Goal: Task Accomplishment & Management: Complete application form

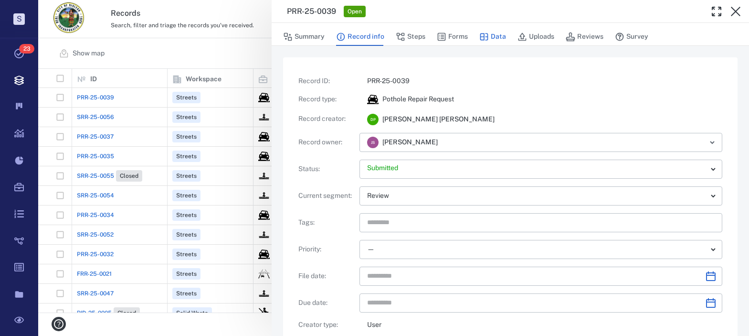
click at [490, 37] on button "Data" at bounding box center [492, 37] width 27 height 18
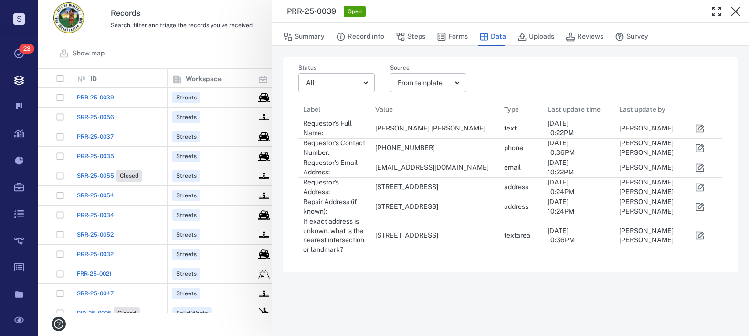
scroll to position [148, 417]
click at [415, 35] on button "Steps" at bounding box center [411, 37] width 30 height 18
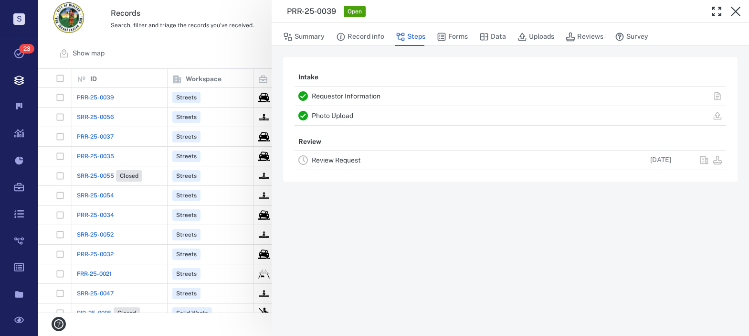
click at [327, 159] on link "Review Request" at bounding box center [336, 160] width 49 height 8
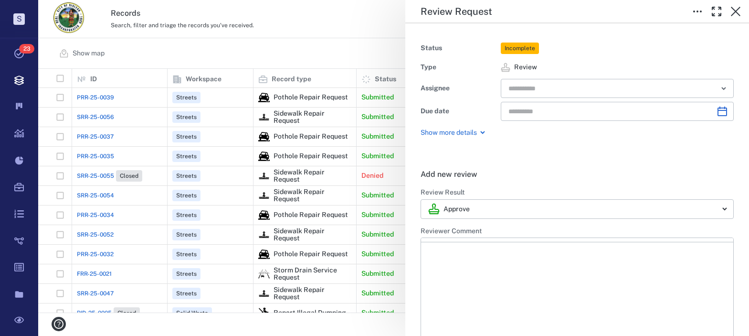
type input "**********"
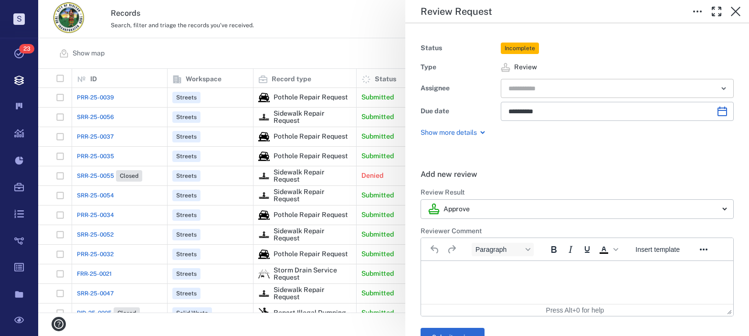
click at [544, 89] on input "text" at bounding box center [606, 88] width 198 height 13
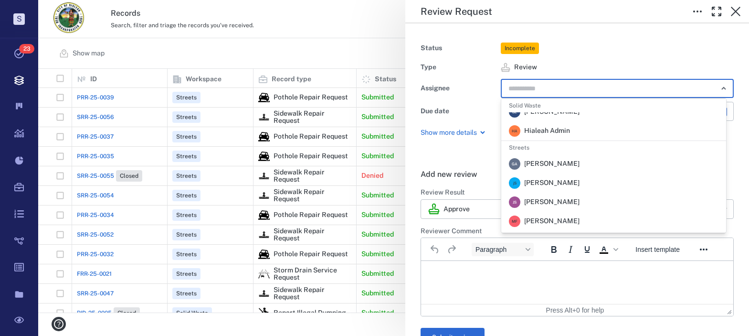
scroll to position [286, 0]
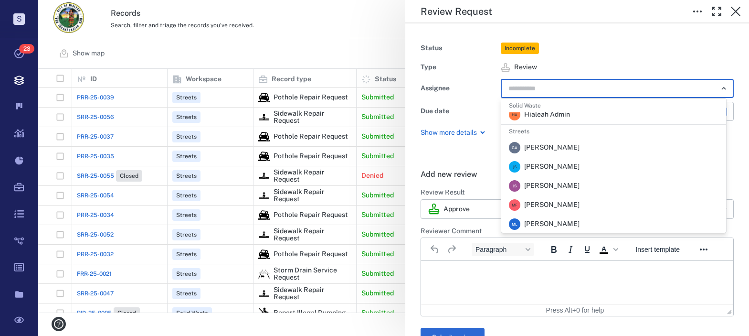
click at [547, 165] on span "[PERSON_NAME]" at bounding box center [551, 167] width 55 height 10
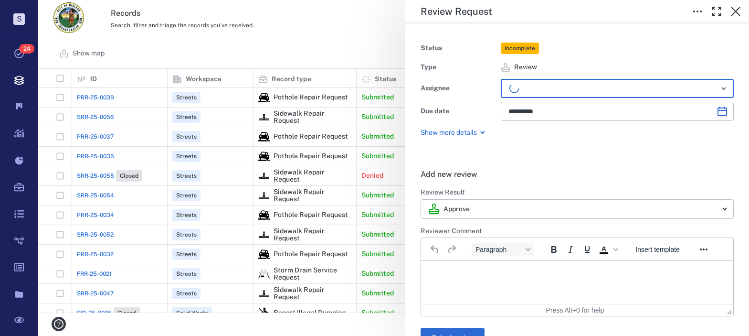
click at [461, 284] on html at bounding box center [577, 273] width 312 height 24
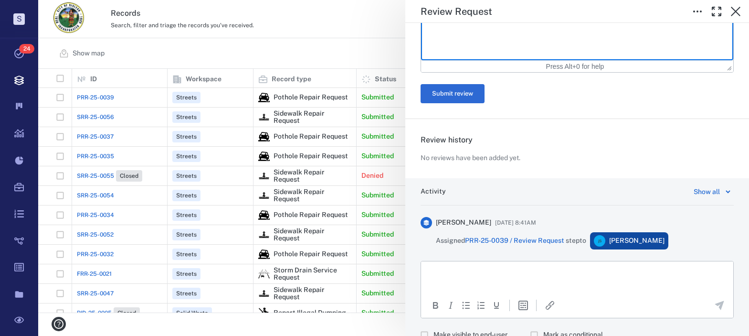
scroll to position [282, 0]
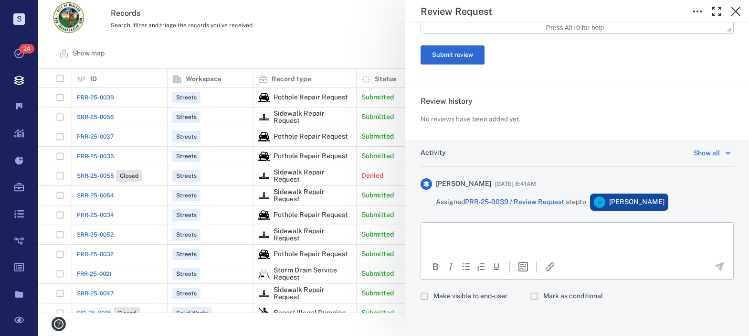
click at [467, 243] on html at bounding box center [577, 234] width 312 height 24
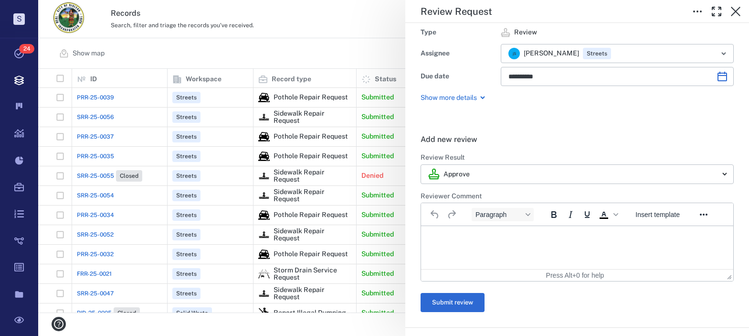
scroll to position [0, 0]
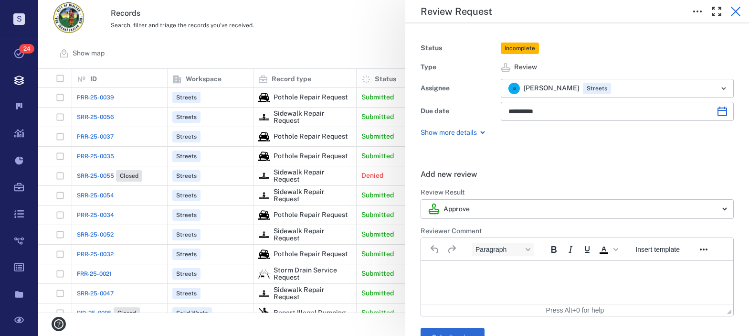
click at [739, 14] on icon "button" at bounding box center [735, 11] width 11 height 11
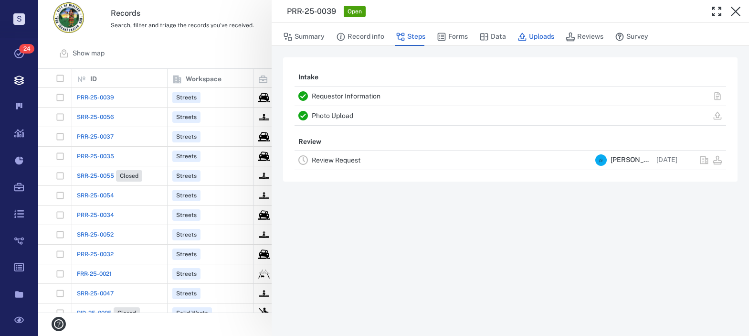
click at [537, 40] on button "Uploads" at bounding box center [535, 37] width 37 height 18
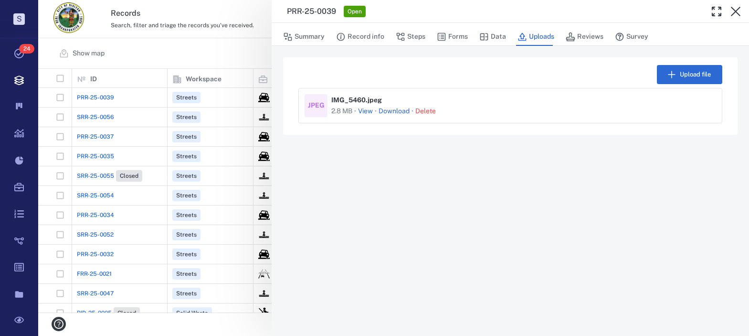
click at [365, 110] on button "View" at bounding box center [365, 111] width 15 height 10
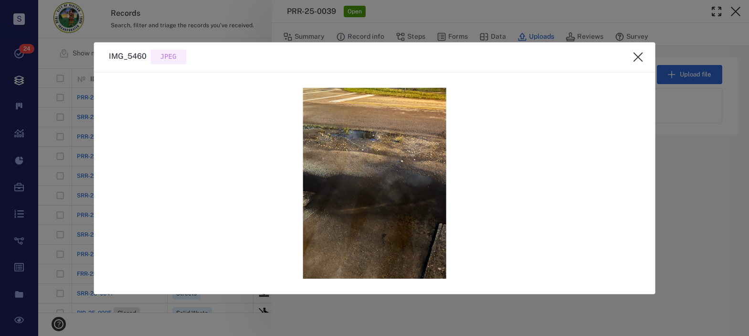
click at [641, 57] on icon "close" at bounding box center [638, 56] width 11 height 11
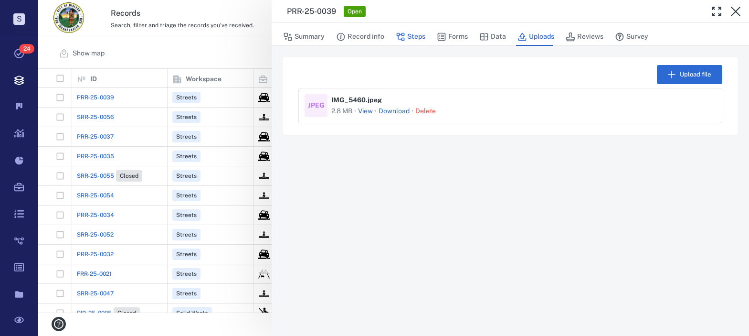
click at [413, 35] on button "Steps" at bounding box center [411, 37] width 30 height 18
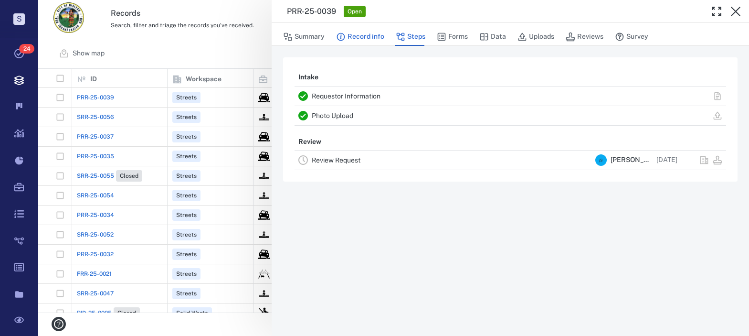
click at [374, 38] on button "Record info" at bounding box center [360, 37] width 48 height 18
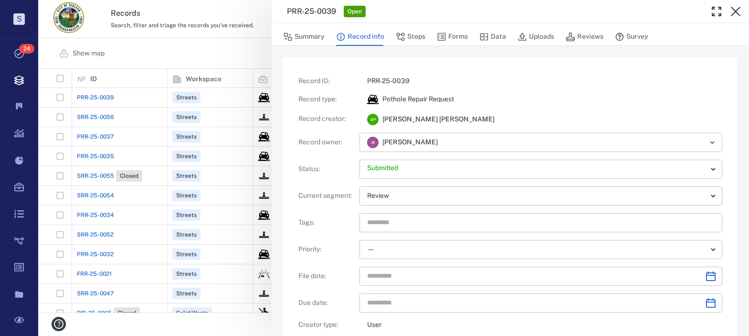
drag, startPoint x: 456, startPoint y: 142, endPoint x: 462, endPoint y: 142, distance: 5.3
click at [457, 142] on input "text" at bounding box center [569, 142] width 248 height 13
click at [516, 119] on div "[PERSON_NAME]" at bounding box center [540, 119] width 363 height 12
click at [419, 39] on button "Steps" at bounding box center [411, 37] width 30 height 18
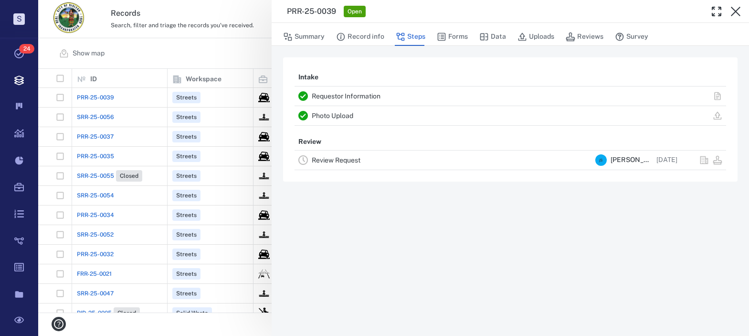
click at [362, 165] on div "Review Request" at bounding box center [452, 159] width 280 height 11
click at [349, 161] on link "Review Request" at bounding box center [336, 160] width 49 height 8
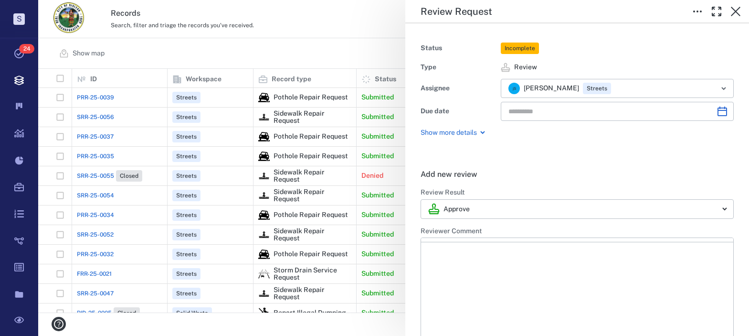
type input "**********"
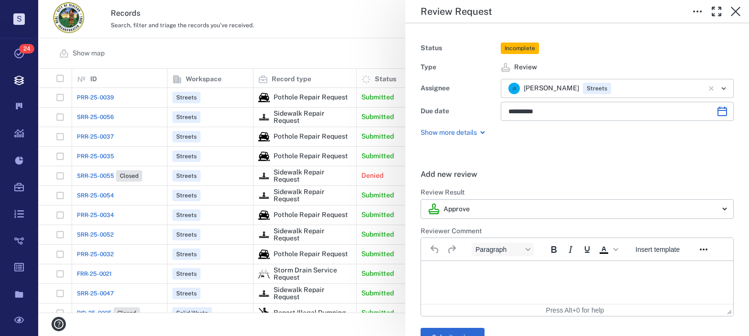
click at [718, 87] on icon "Open" at bounding box center [723, 88] width 11 height 11
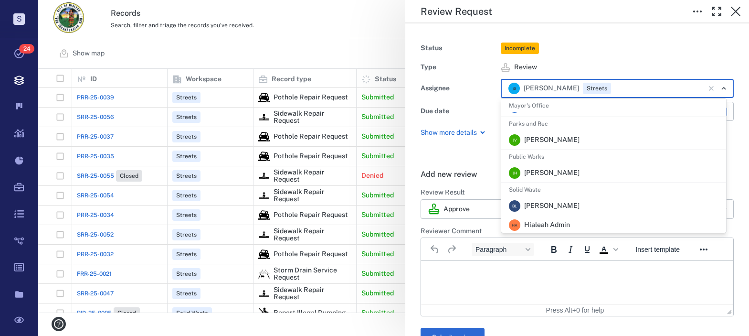
scroll to position [191, 0]
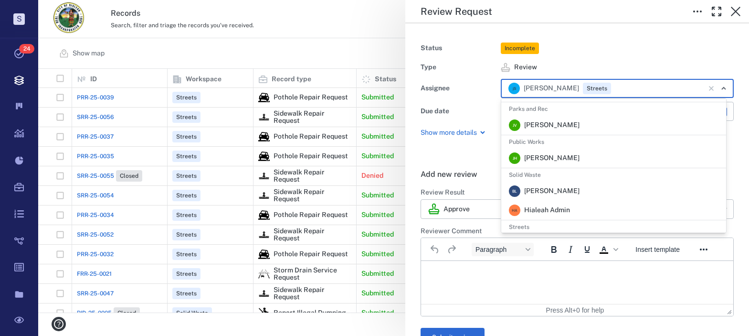
click at [542, 158] on span "[PERSON_NAME]" at bounding box center [551, 158] width 55 height 10
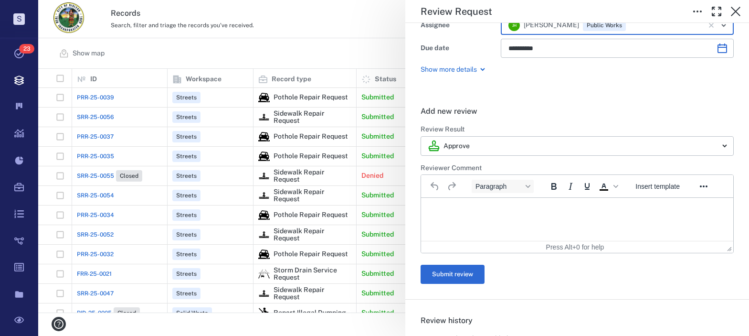
scroll to position [48, 0]
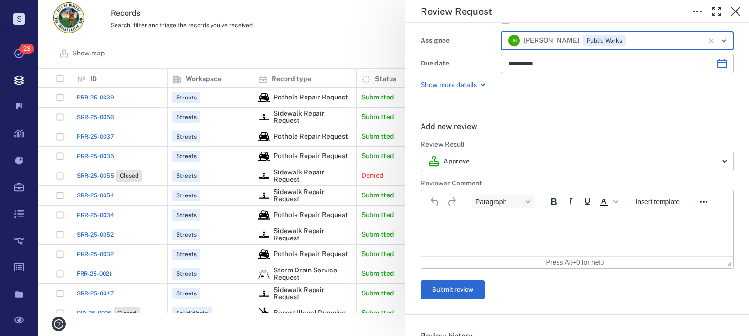
click at [629, 161] on body "S Tasks 23 Records Boards Dashboard Reports Record types Guide steps Rules Form…" at bounding box center [374, 168] width 749 height 336
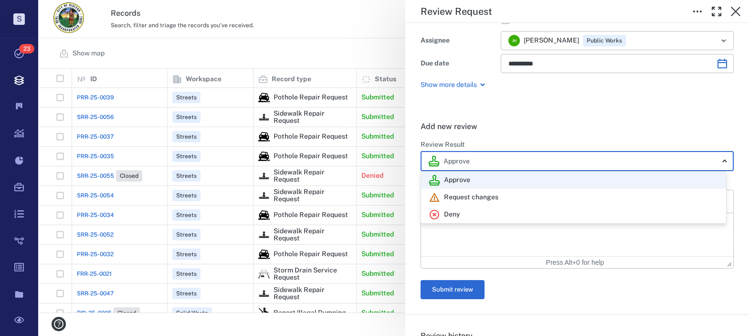
click at [486, 197] on p "Request changes" at bounding box center [471, 197] width 54 height 10
type input "**********"
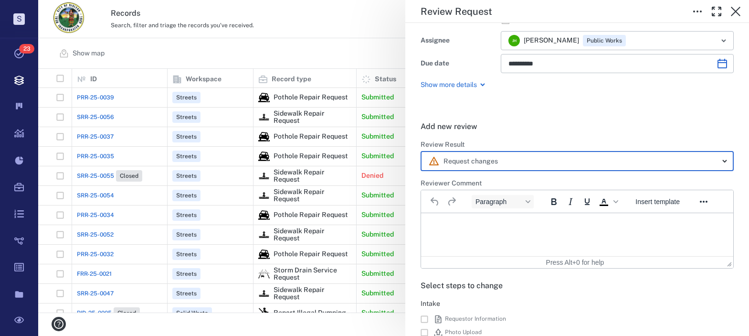
click at [476, 233] on html at bounding box center [577, 225] width 312 height 24
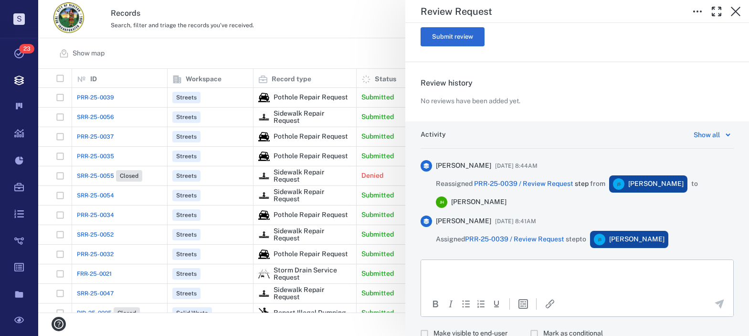
scroll to position [408, 0]
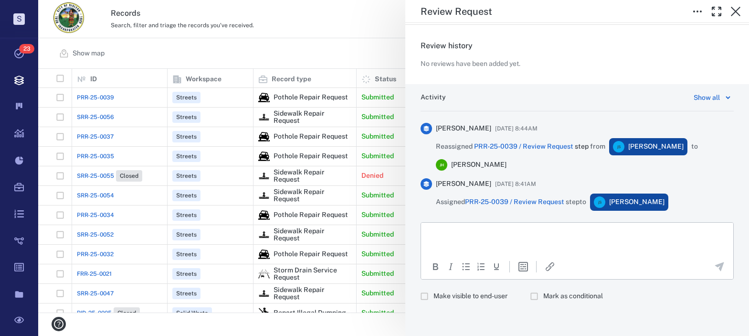
click at [477, 232] on p "Rich Text Area. Press ALT-0 for help." at bounding box center [577, 234] width 296 height 9
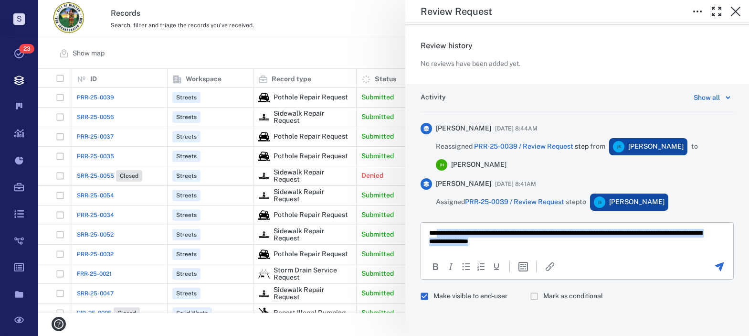
scroll to position [0, 0]
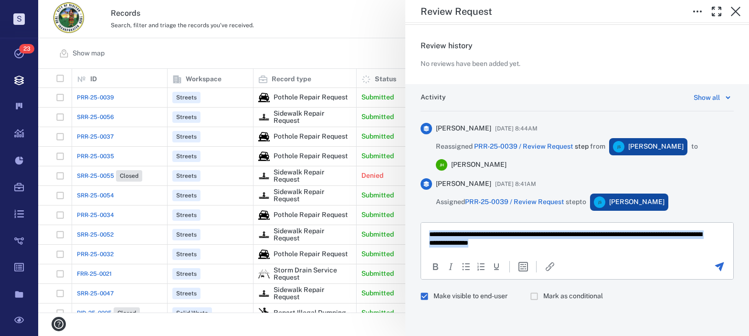
drag, startPoint x: 548, startPoint y: 246, endPoint x: 836, endPoint y: 451, distance: 354.1
click at [421, 227] on html "**********" at bounding box center [577, 238] width 312 height 32
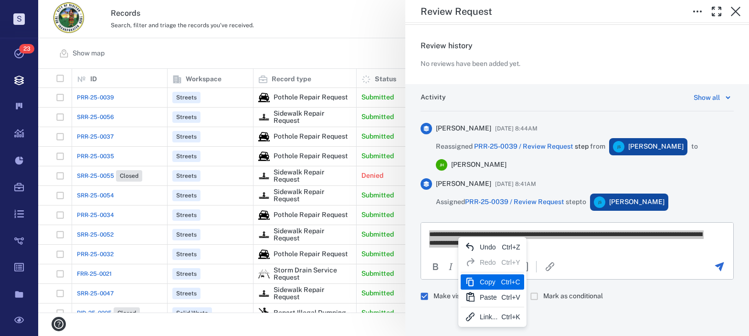
click at [488, 283] on div "Copy" at bounding box center [489, 281] width 18 height 11
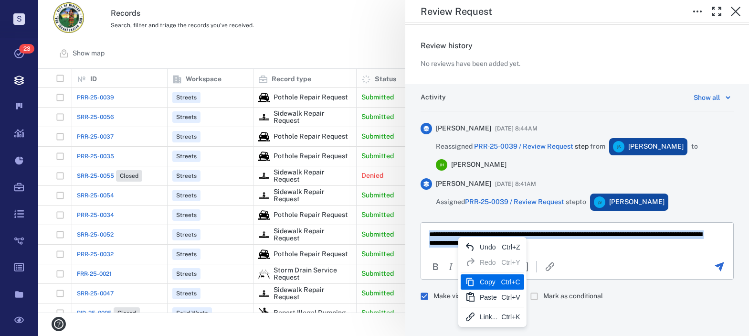
copy p "**********"
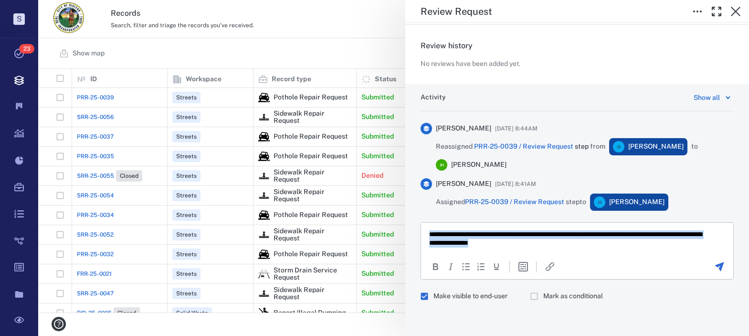
click at [714, 264] on icon "Send the comment" at bounding box center [719, 266] width 11 height 11
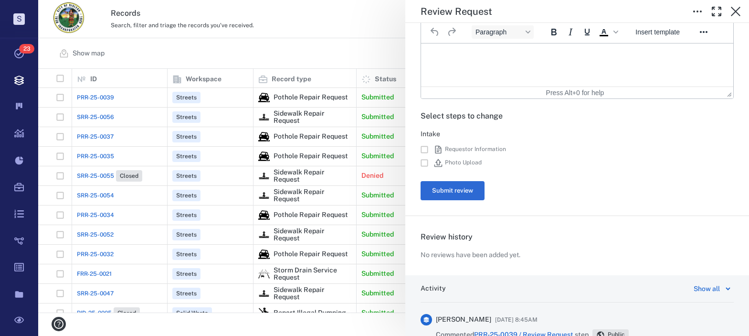
scroll to position [169, 0]
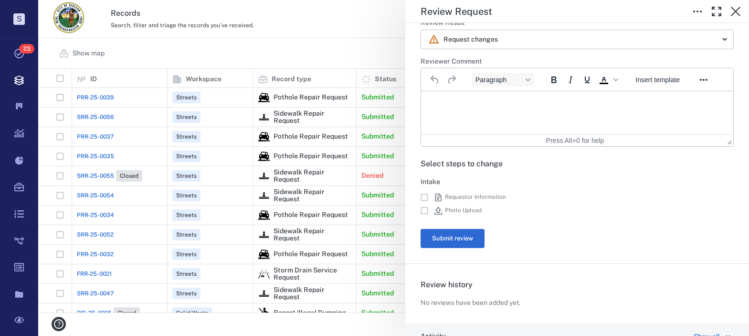
click at [480, 106] on p "Rich Text Area. Press ALT-0 for help." at bounding box center [577, 103] width 296 height 9
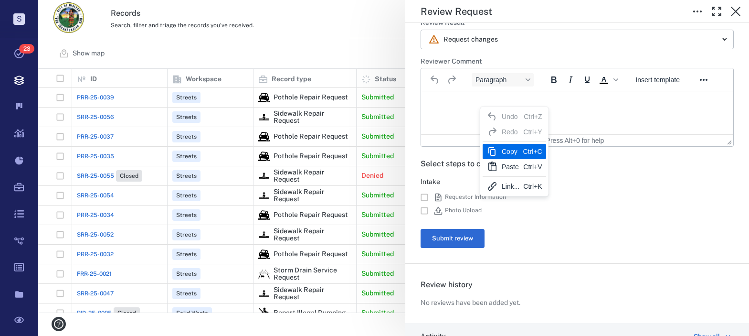
click at [509, 153] on div "Copy" at bounding box center [511, 151] width 18 height 11
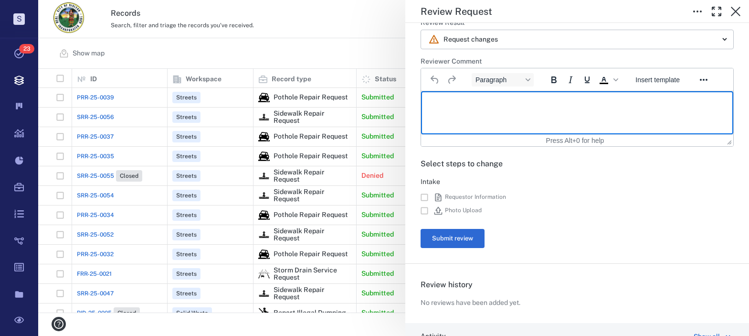
click at [480, 106] on p "Rich Text Area. Press ALT-0 for help." at bounding box center [577, 103] width 296 height 9
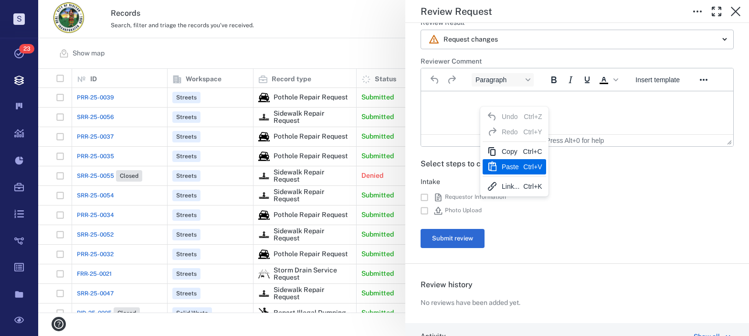
click at [510, 164] on div "Paste" at bounding box center [511, 166] width 18 height 11
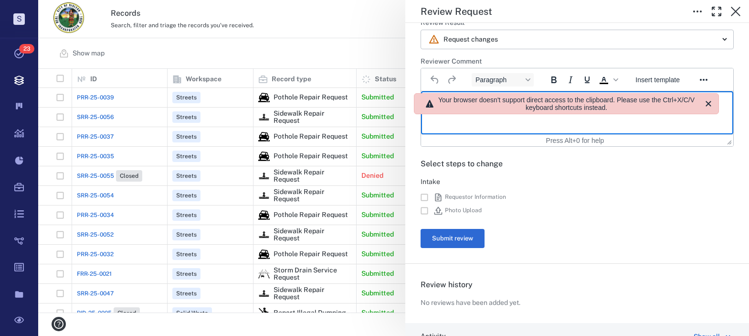
click at [494, 115] on html at bounding box center [577, 103] width 312 height 24
drag, startPoint x: 723, startPoint y: 98, endPoint x: 297, endPoint y: 8, distance: 434.8
click at [723, 98] on button "Close" at bounding box center [715, 103] width 16 height 16
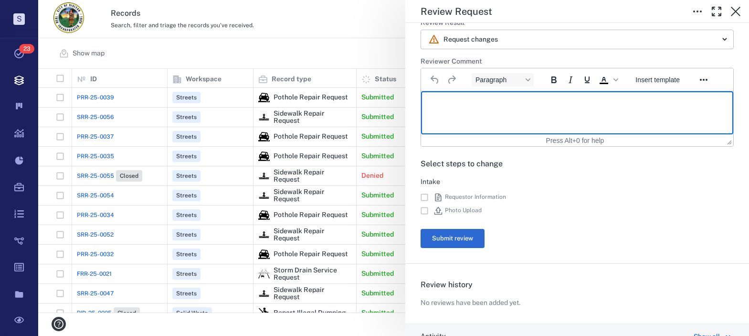
click at [458, 108] on html at bounding box center [577, 103] width 312 height 24
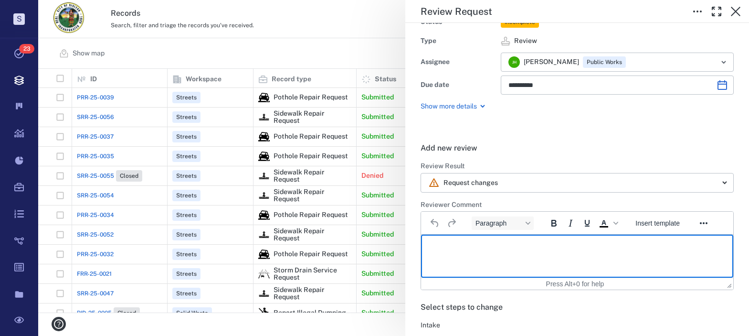
scroll to position [0, 0]
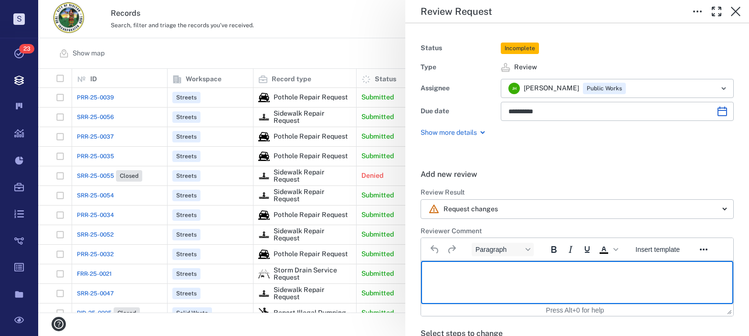
click at [458, 129] on p "Show more details" at bounding box center [449, 133] width 56 height 10
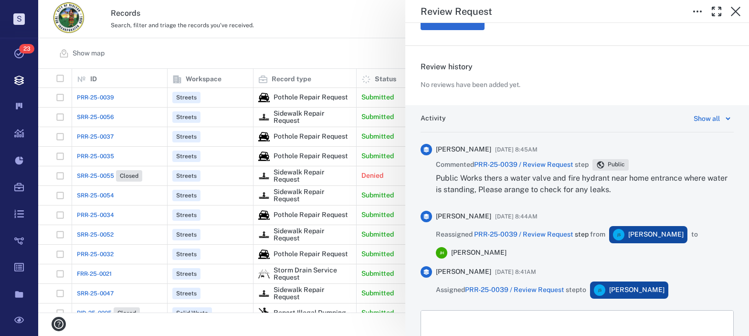
scroll to position [341, 0]
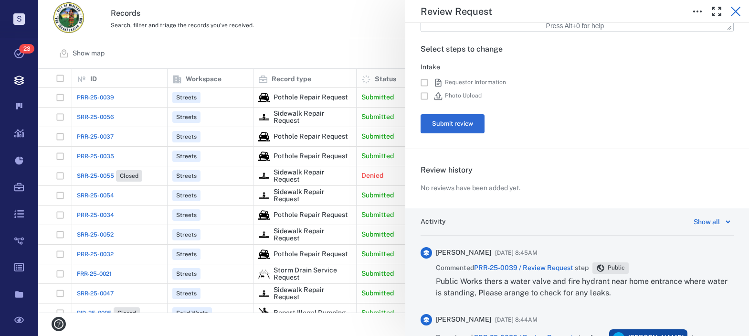
click at [732, 14] on icon "button" at bounding box center [736, 12] width 10 height 10
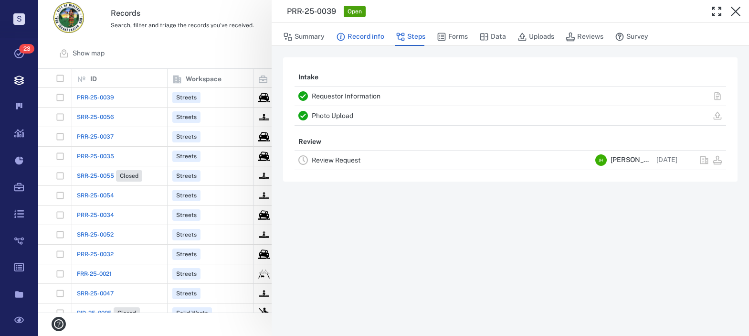
click at [367, 35] on button "Record info" at bounding box center [360, 37] width 48 height 18
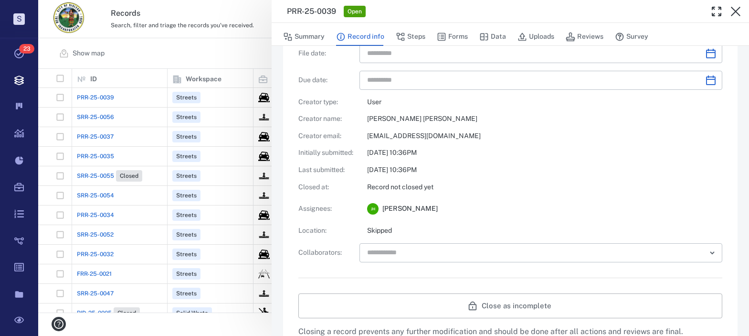
scroll to position [239, 0]
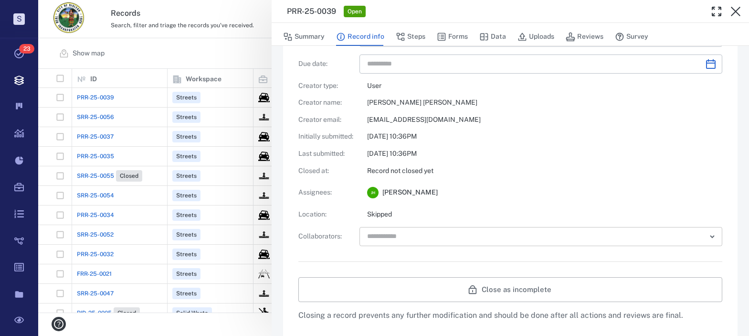
click at [428, 241] on input "text" at bounding box center [529, 236] width 327 height 13
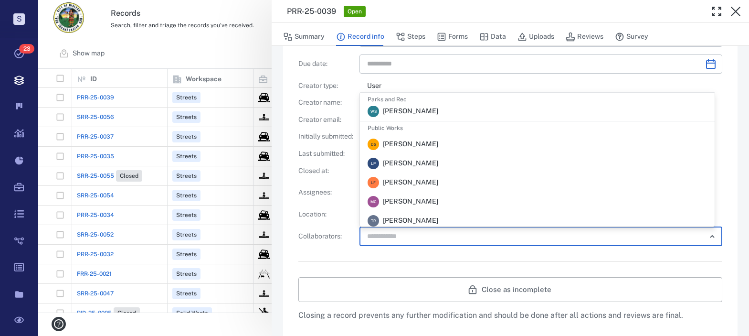
scroll to position [286, 0]
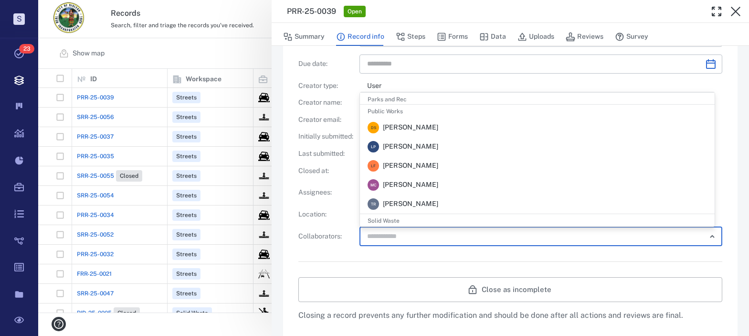
click at [411, 204] on span "[PERSON_NAME]" at bounding box center [410, 204] width 55 height 10
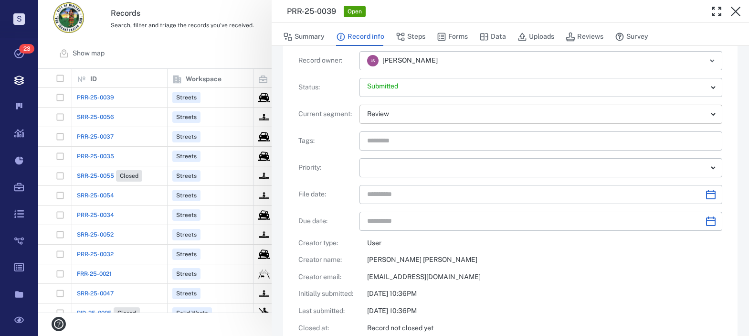
scroll to position [0, 0]
